Goal: Register for event/course

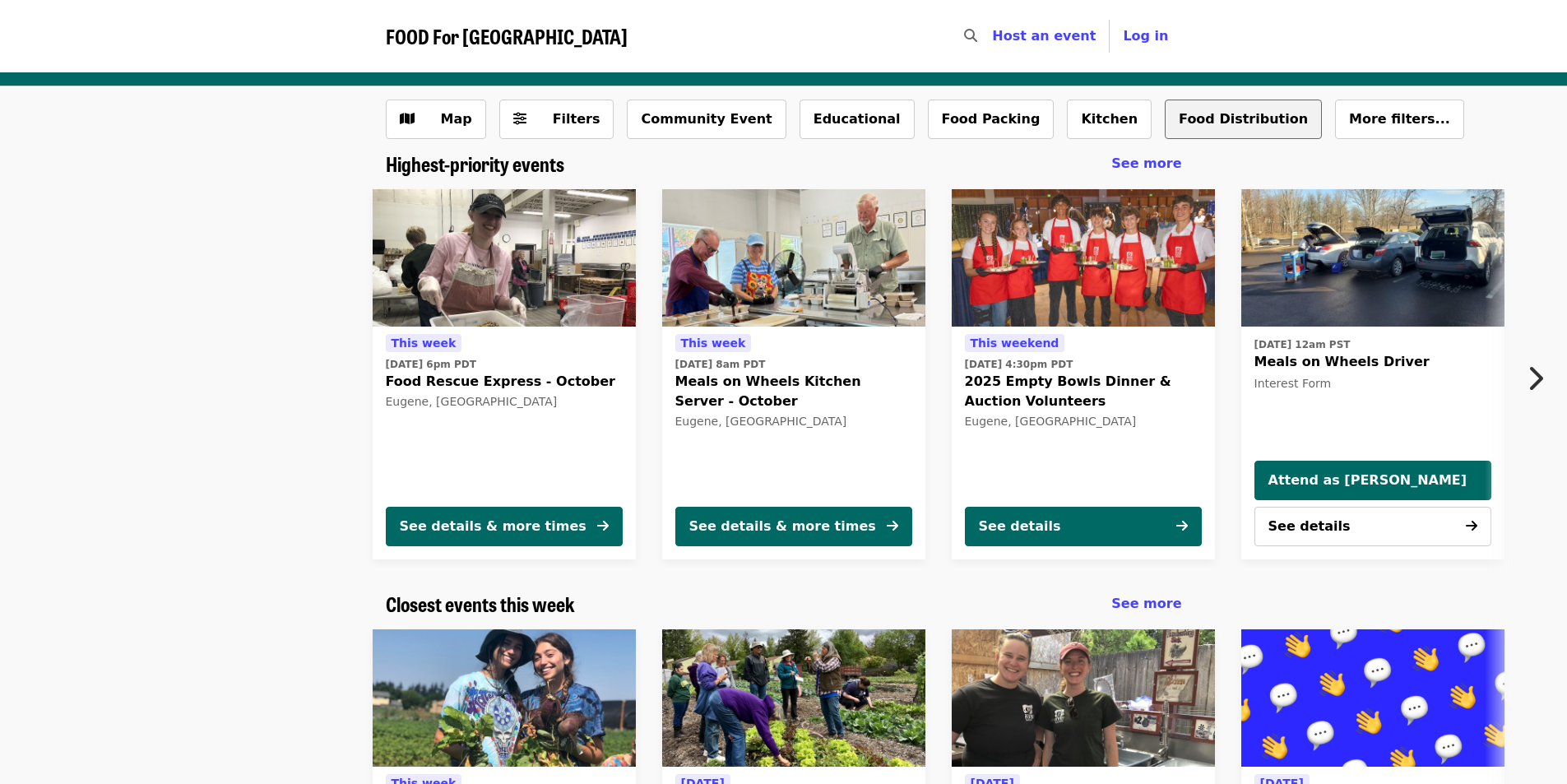
click at [1165, 118] on button "Food Distribution" at bounding box center [1243, 119] width 157 height 39
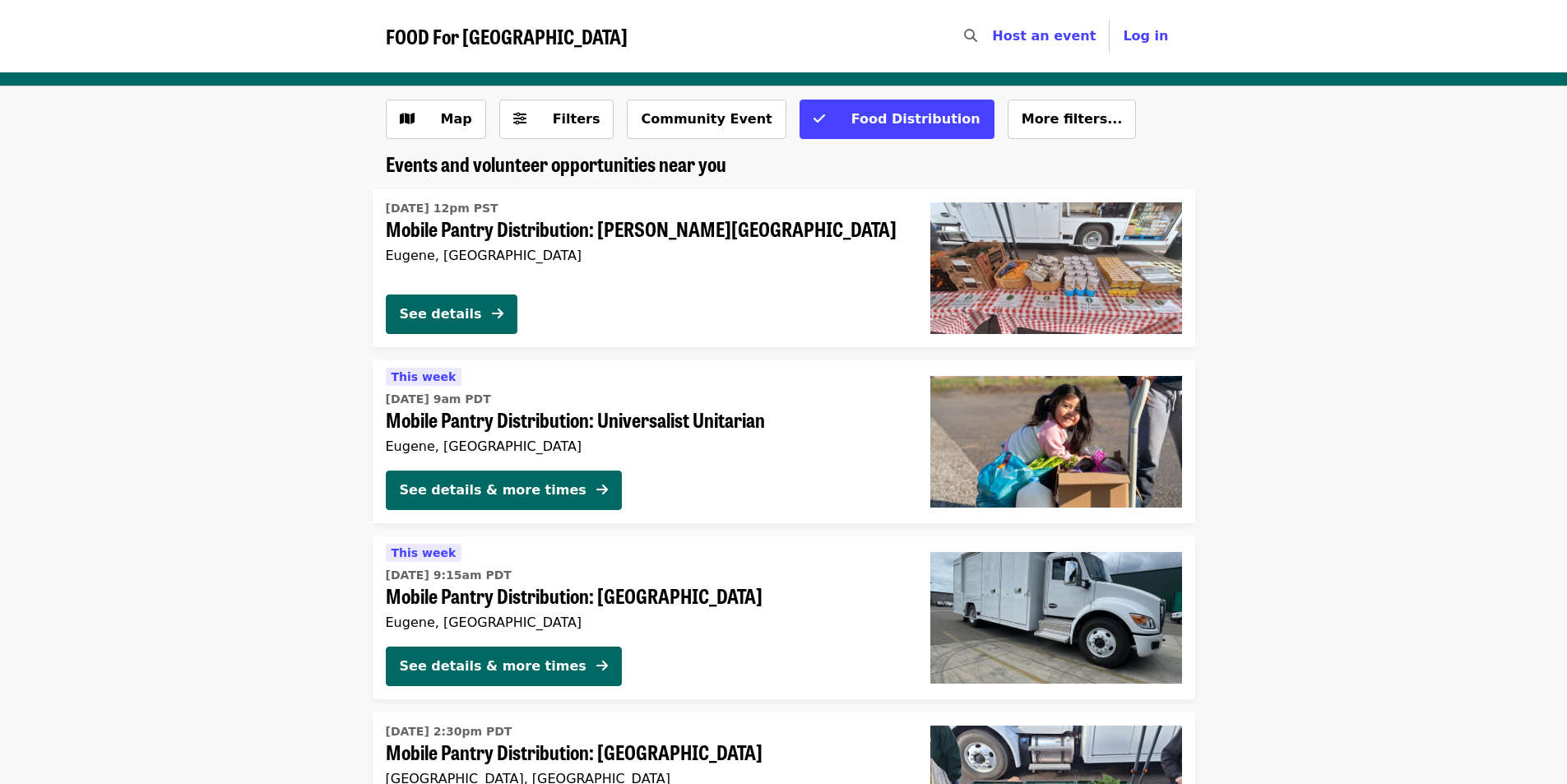
click at [535, 401] on span "Fri, Oct 17 @ 9am PDT" at bounding box center [645, 399] width 519 height 17
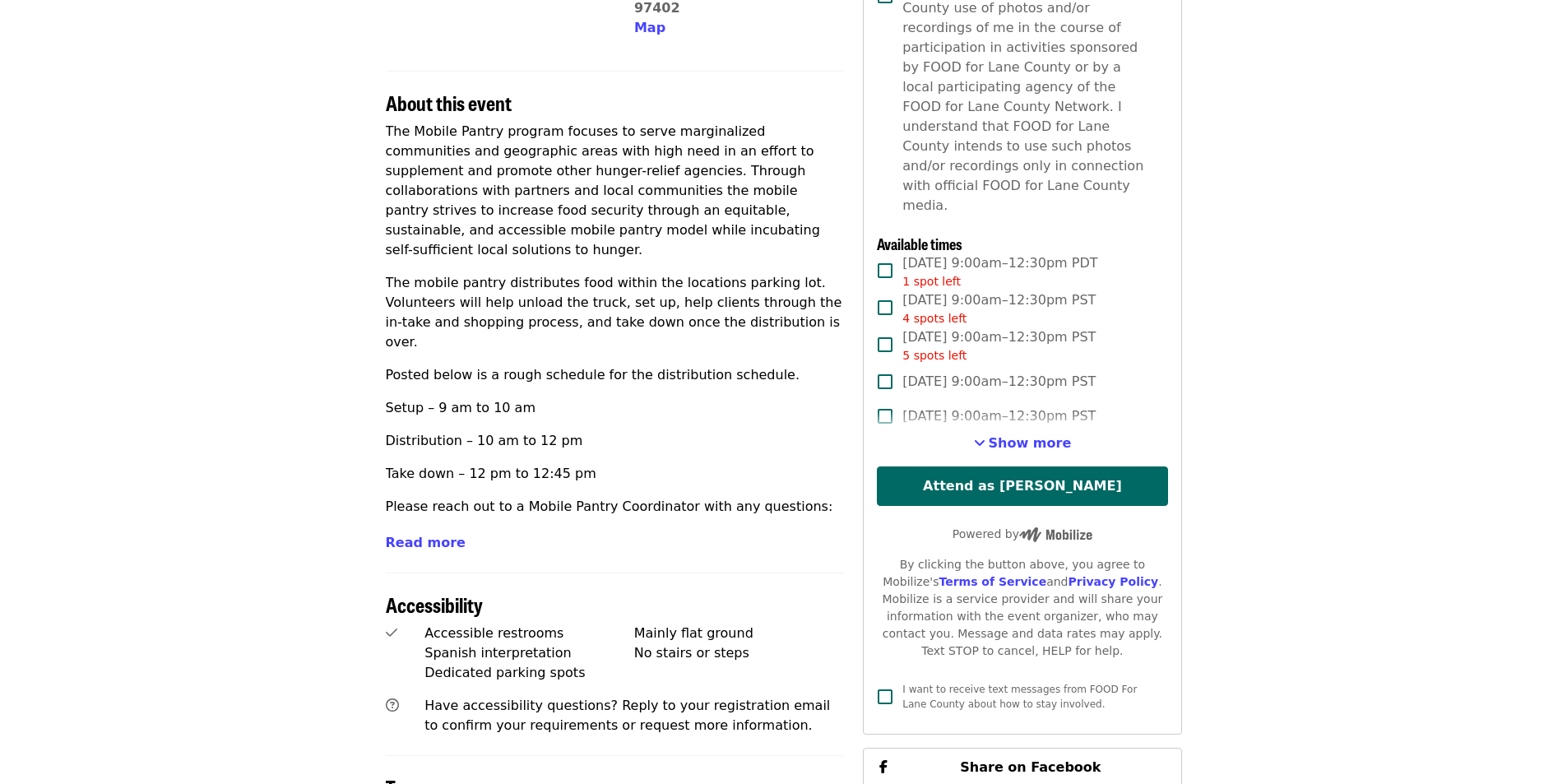
scroll to position [494, 0]
click at [410, 534] on span "Read more" at bounding box center [425, 542] width 80 height 15
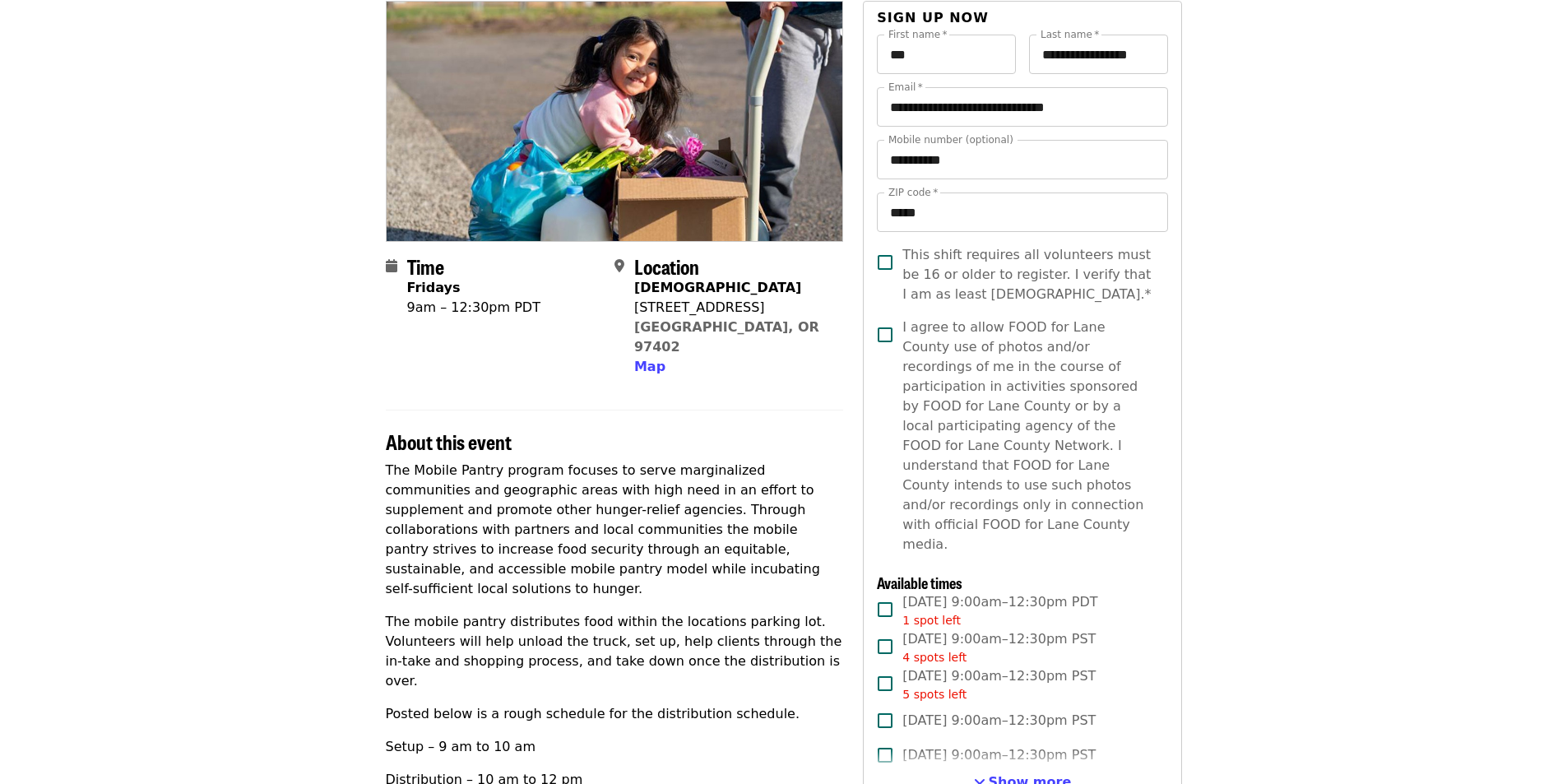
scroll to position [165, 0]
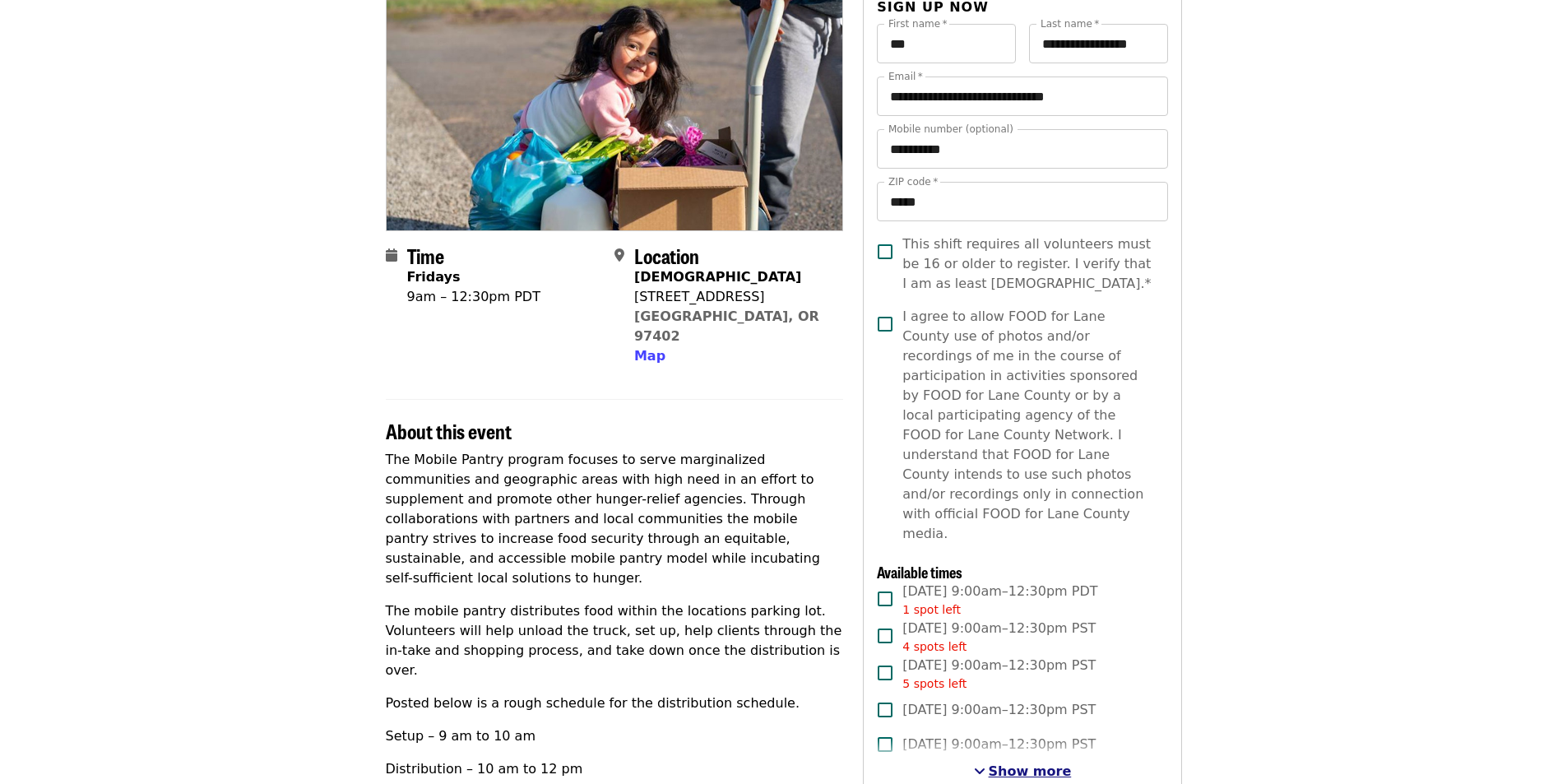
click at [1029, 763] on span "Show more" at bounding box center [1030, 771] width 83 height 15
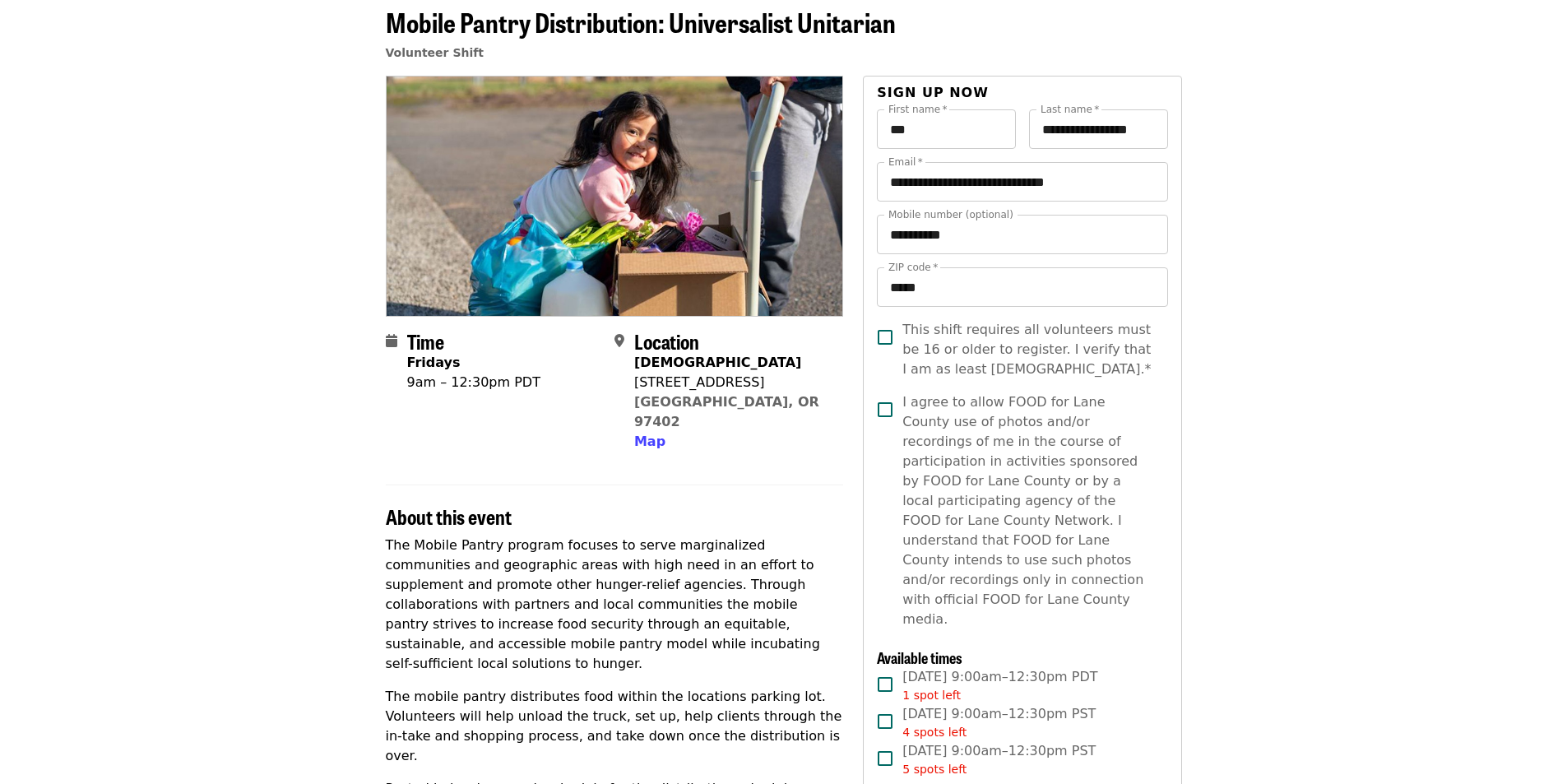
scroll to position [0, 0]
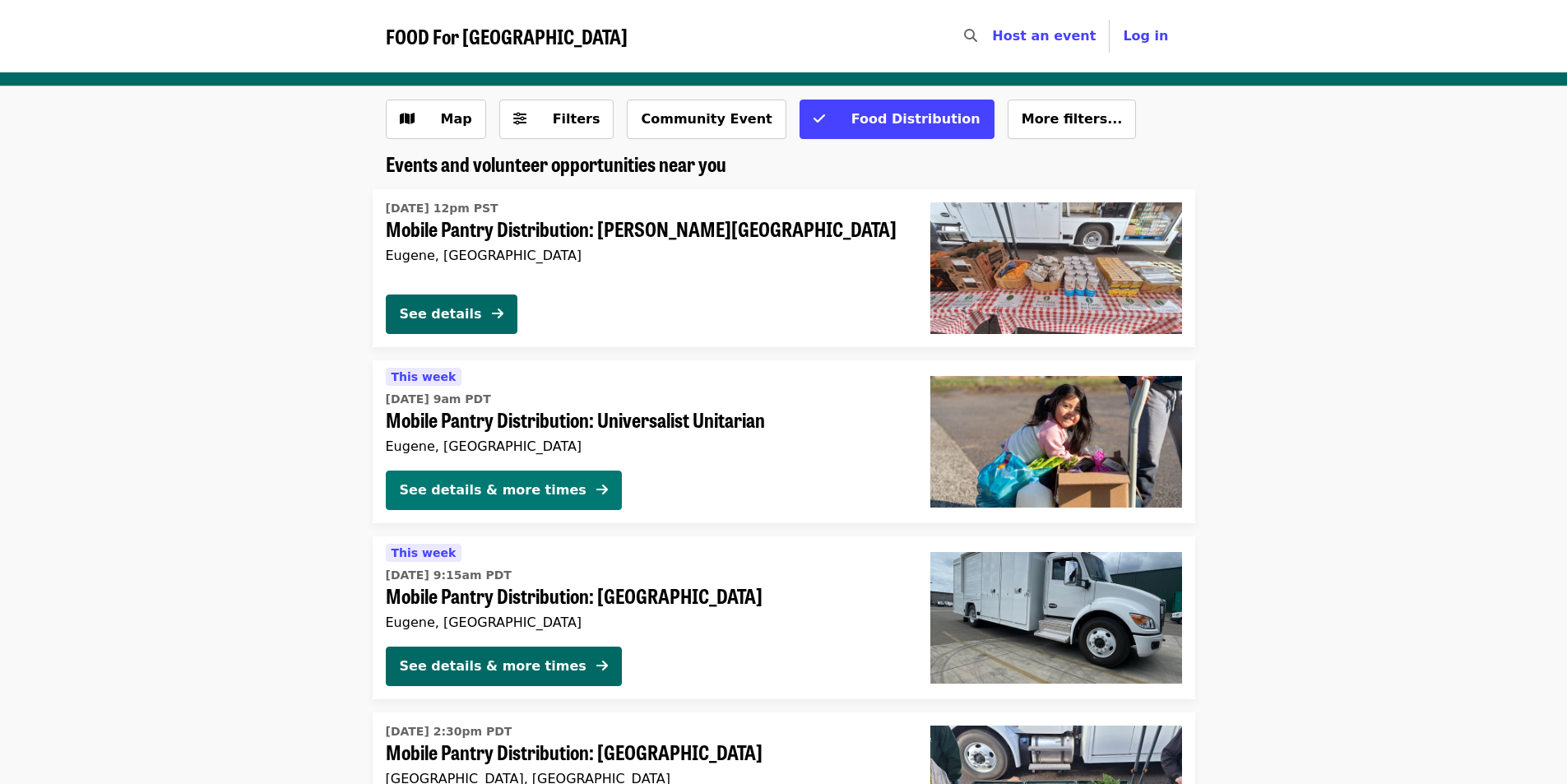
click at [434, 479] on button "See details & more times" at bounding box center [503, 490] width 236 height 39
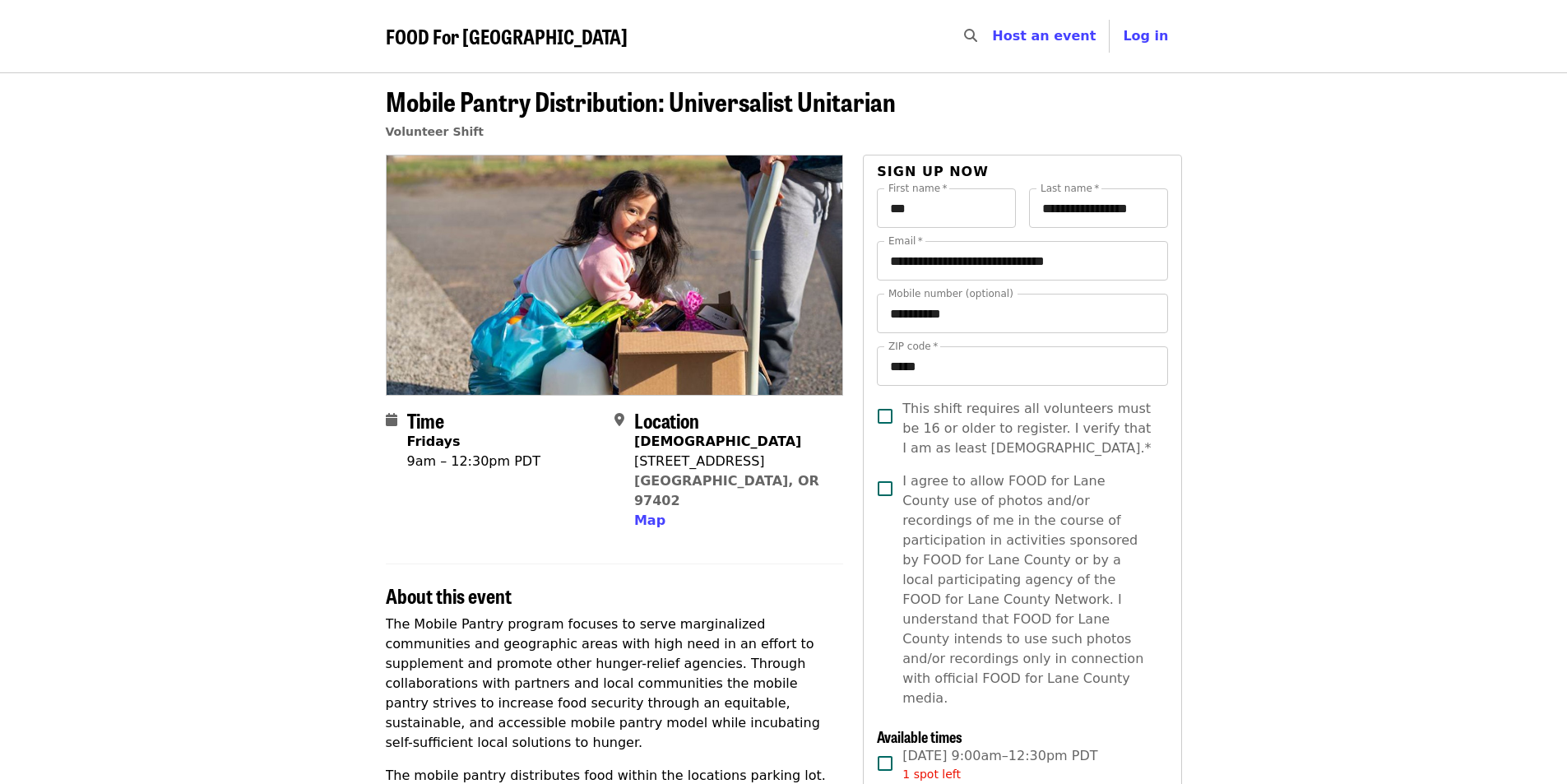
click at [973, 399] on span "This shift requires all volunteers must be 16 or older to register. I verify th…" at bounding box center [1029, 428] width 252 height 59
click at [915, 481] on span "I agree to allow FOOD for Lane County use of photos and/or recordings of me in …" at bounding box center [1029, 589] width 252 height 236
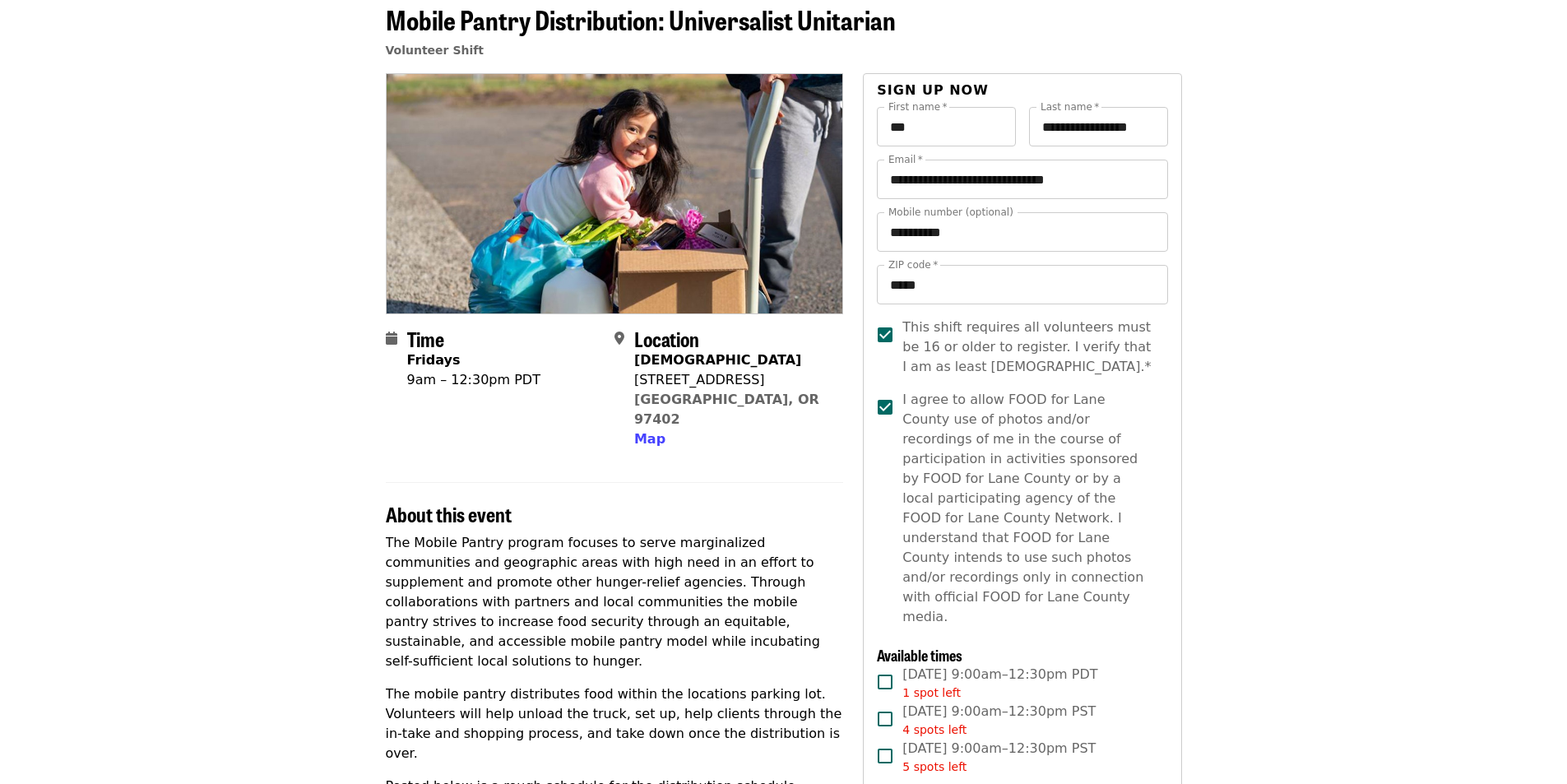
scroll to position [82, 0]
click at [919, 664] on span "Fri, Oct 17, 9:00am–12:30pm PDT 1 spot left" at bounding box center [1000, 682] width 195 height 37
drag, startPoint x: 746, startPoint y: 404, endPoint x: 624, endPoint y: 383, distance: 123.8
click at [624, 383] on div "Location Unitarian Universalist 1685 W 13th Ave Eugene, OR 97402 Map" at bounding box center [722, 387] width 215 height 123
copy div "Location Unitarian Universalist 1685 W 13th Ave Eugene, OR 97402"
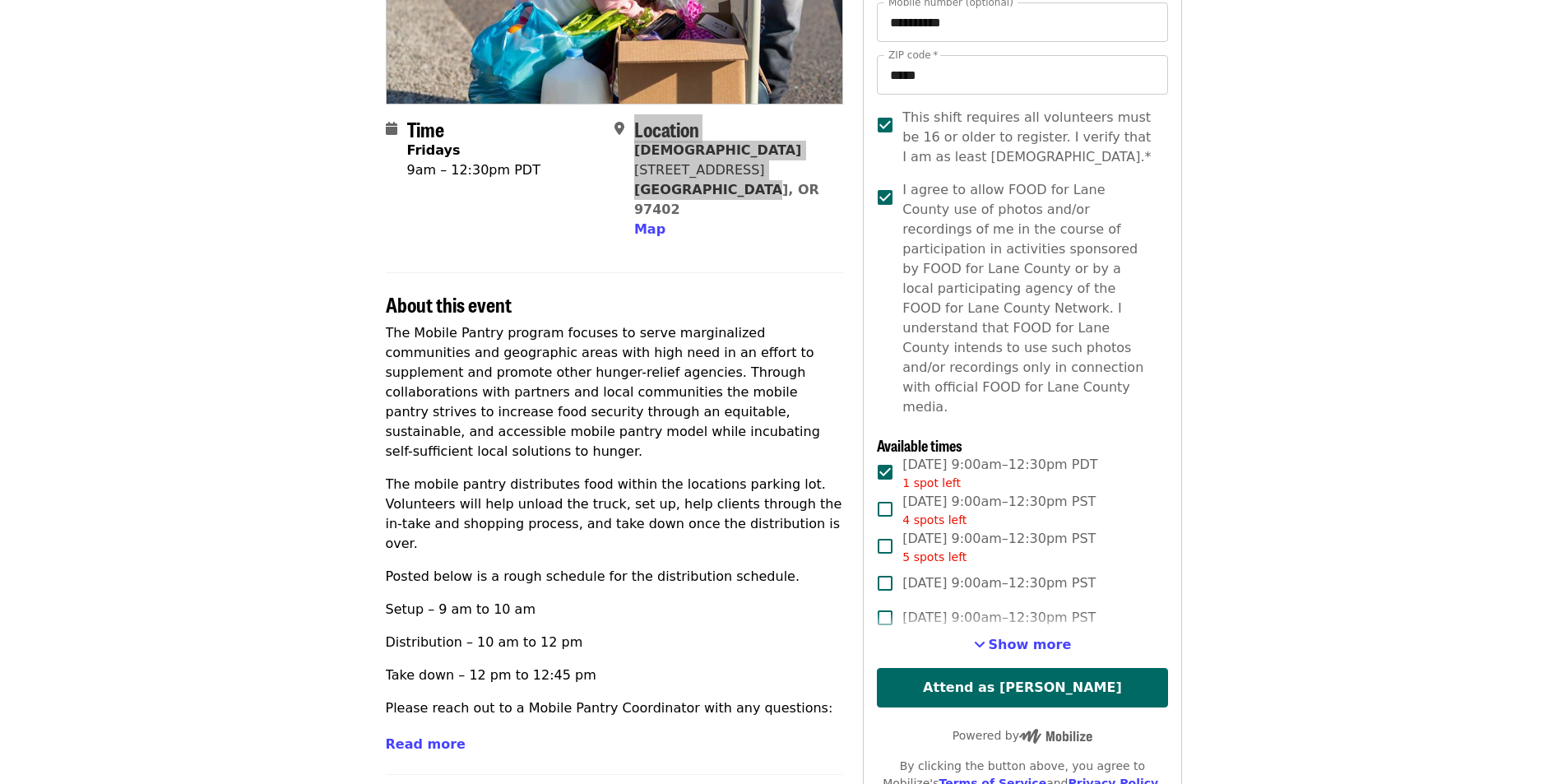
scroll to position [329, 0]
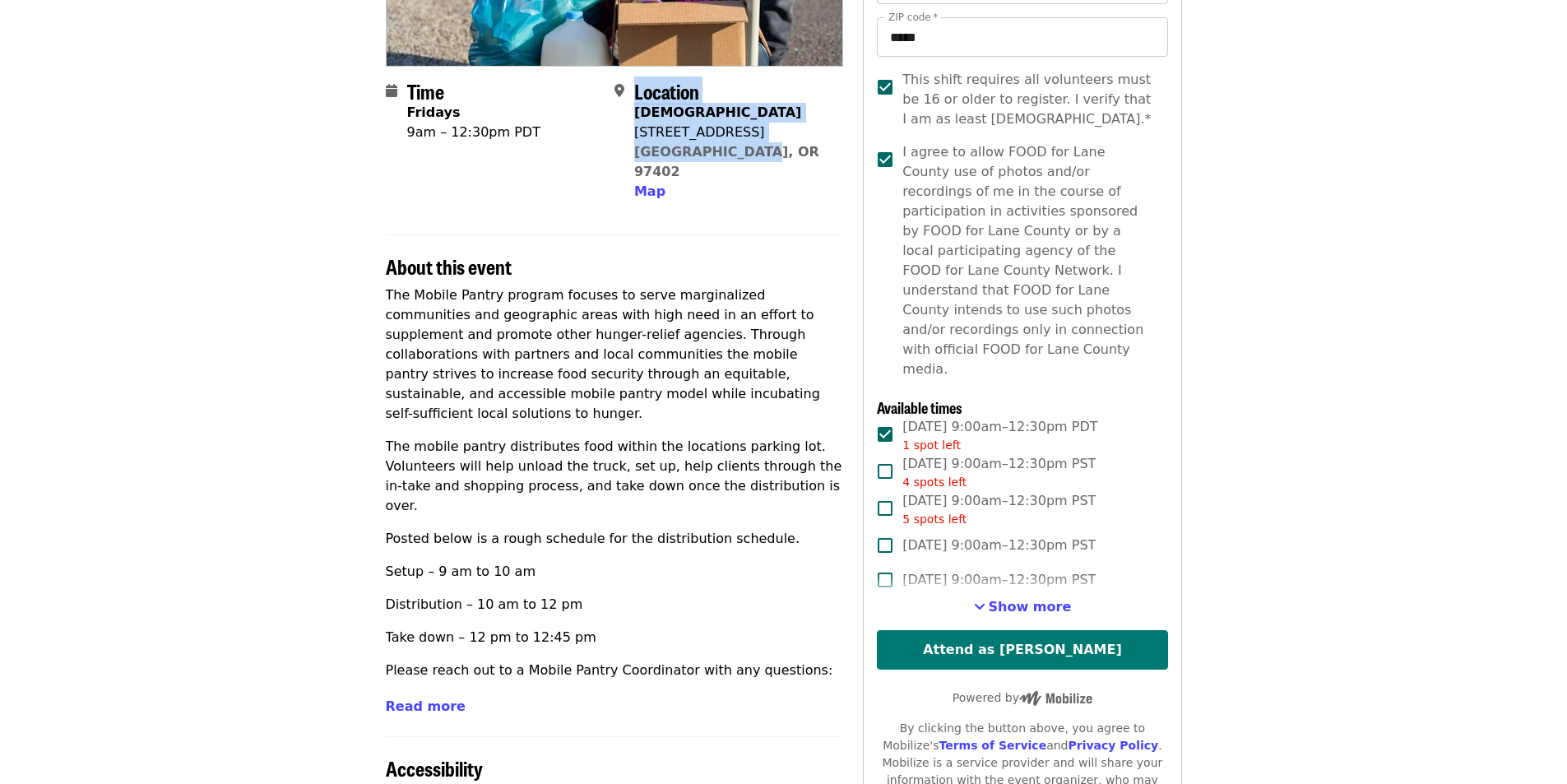
click at [964, 630] on button "Attend as [PERSON_NAME]" at bounding box center [1022, 649] width 291 height 39
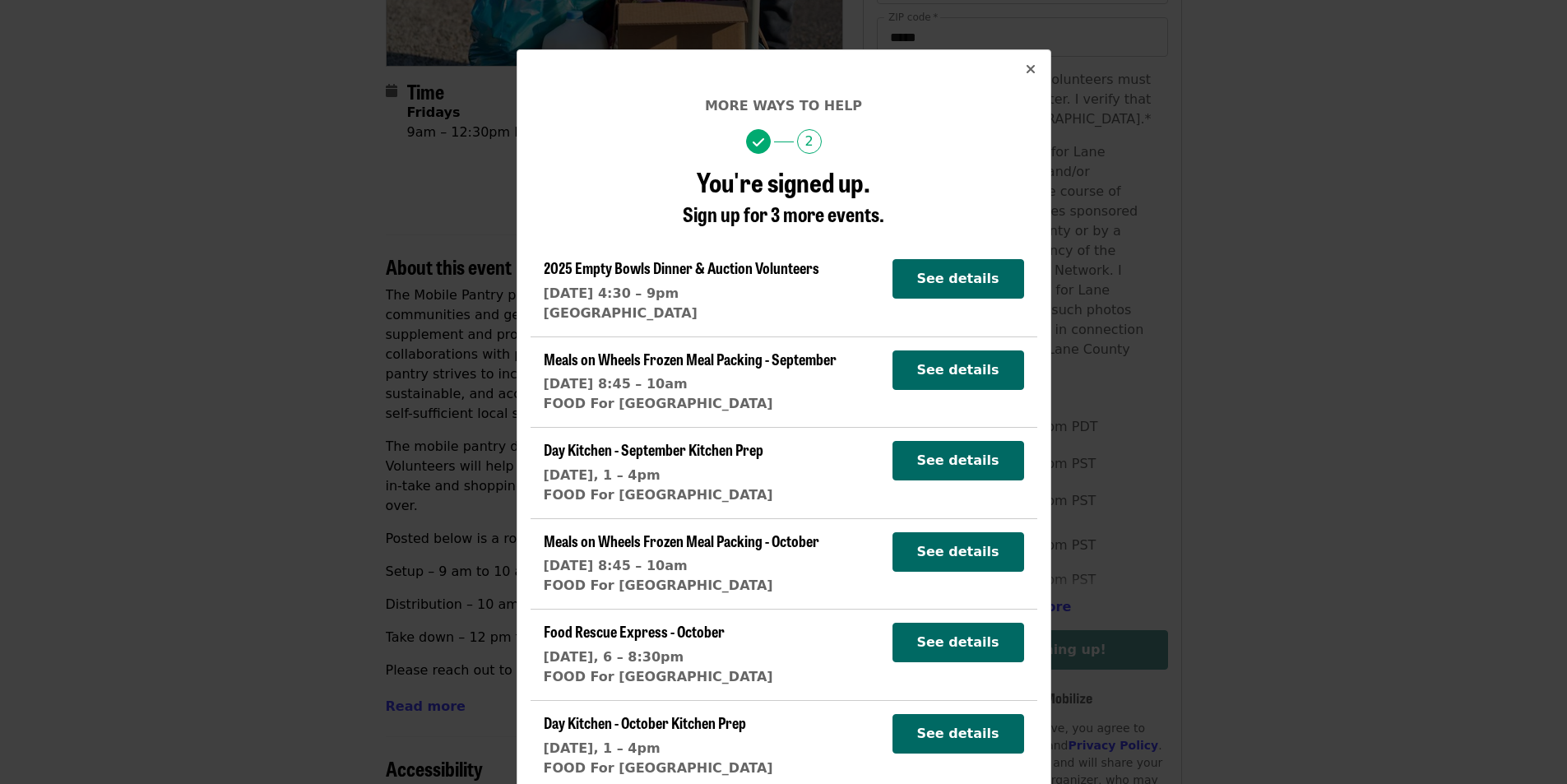
scroll to position [48, 0]
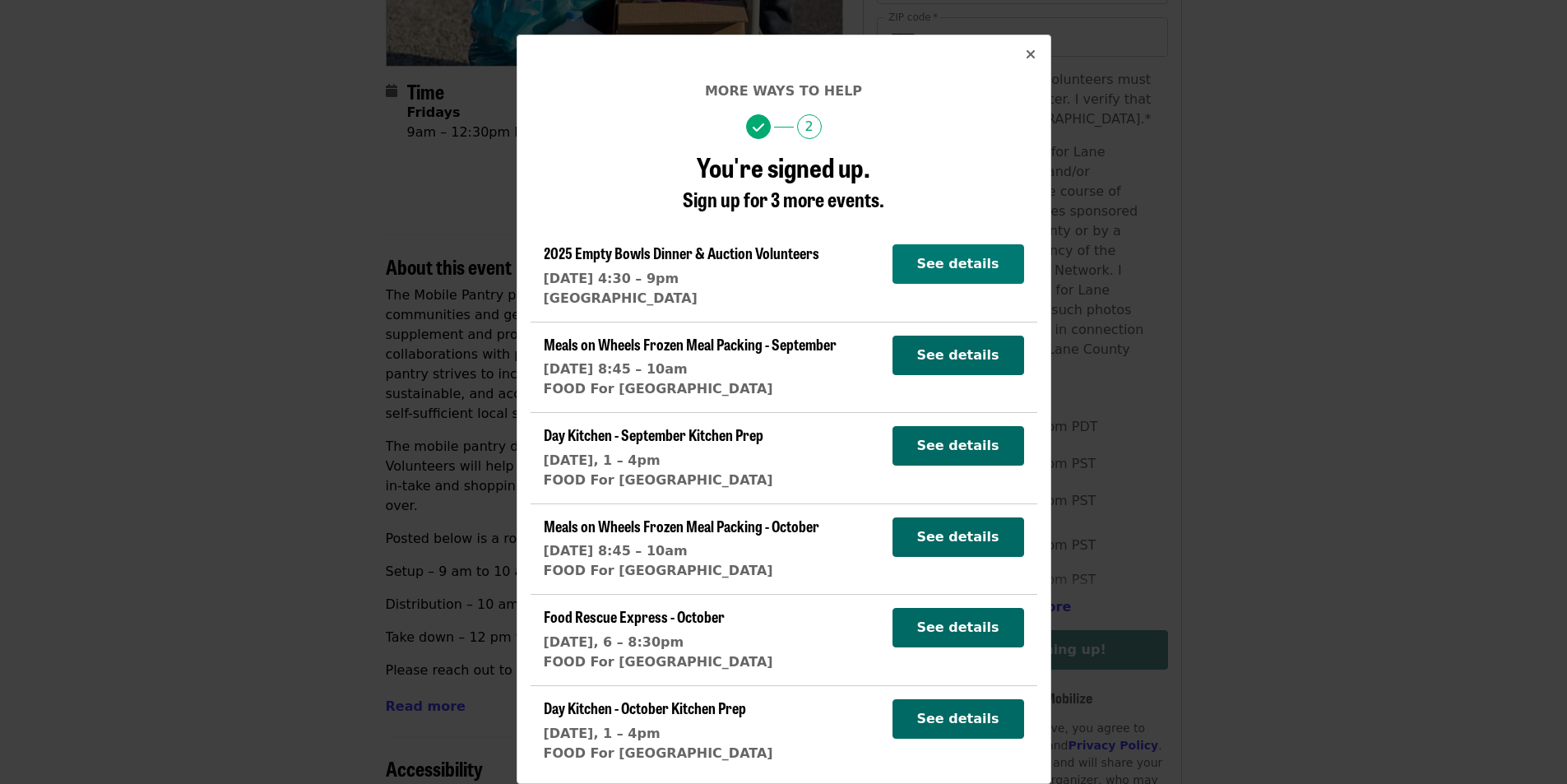
click at [946, 279] on button "See details" at bounding box center [958, 264] width 132 height 39
